Goal: Use online tool/utility

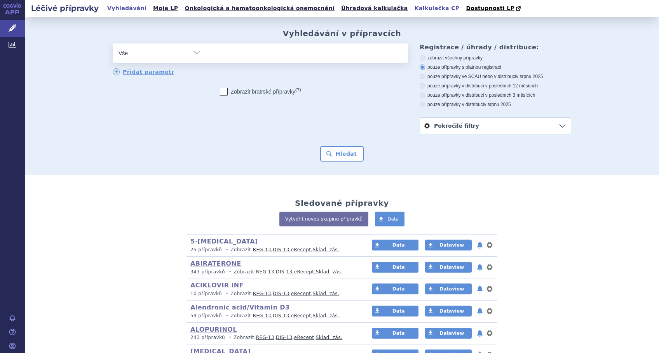
click at [412, 8] on link "Kalkulačka CP" at bounding box center [437, 8] width 50 height 10
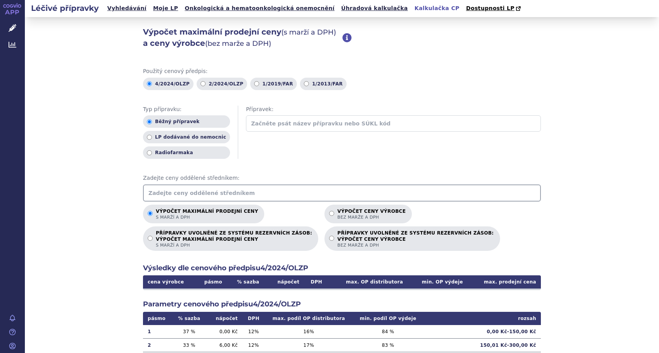
click at [170, 191] on input "text" at bounding box center [342, 193] width 398 height 17
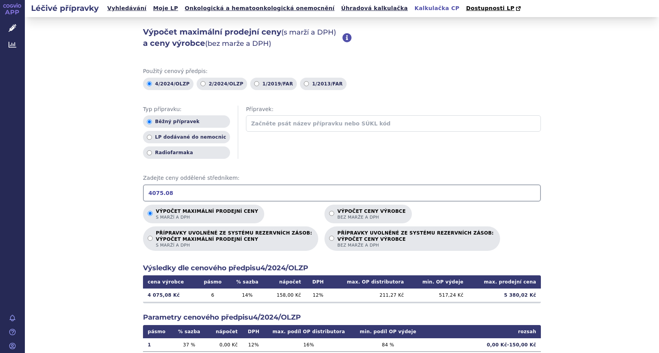
type input "4075.08"
